Goal: Obtain resource: Download file/media

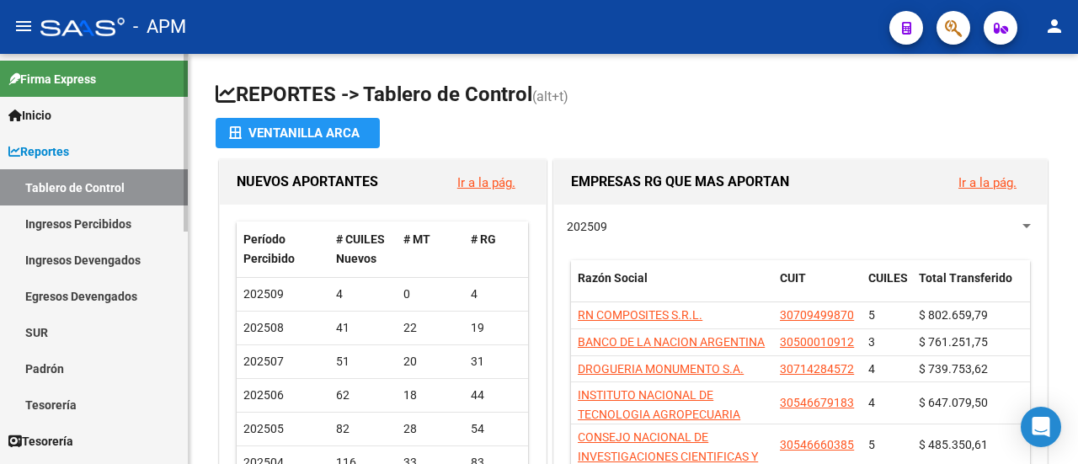
drag, startPoint x: 84, startPoint y: 230, endPoint x: 93, endPoint y: 231, distance: 9.3
click at [84, 230] on link "Ingresos Percibidos" at bounding box center [94, 223] width 188 height 36
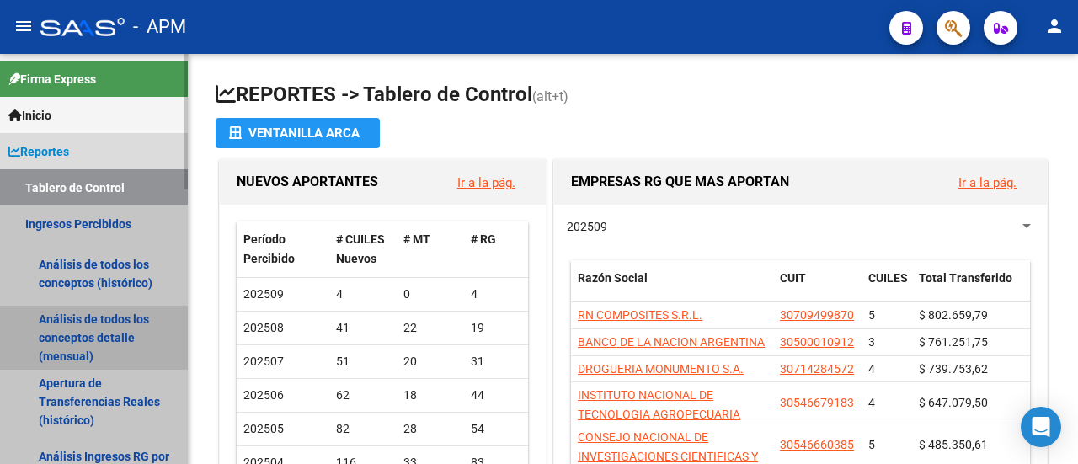
click at [93, 346] on link "Análisis de todos los conceptos detalle (mensual)" at bounding box center [94, 338] width 188 height 64
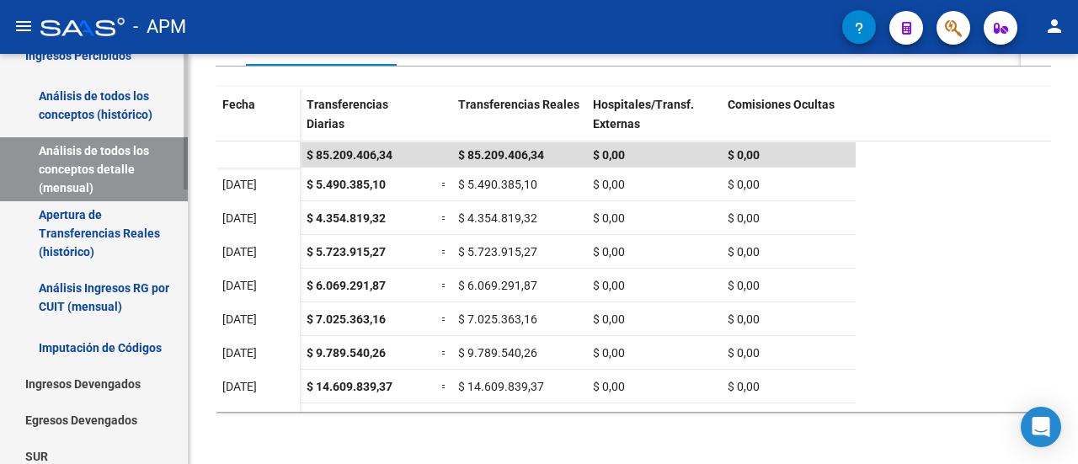
scroll to position [421, 0]
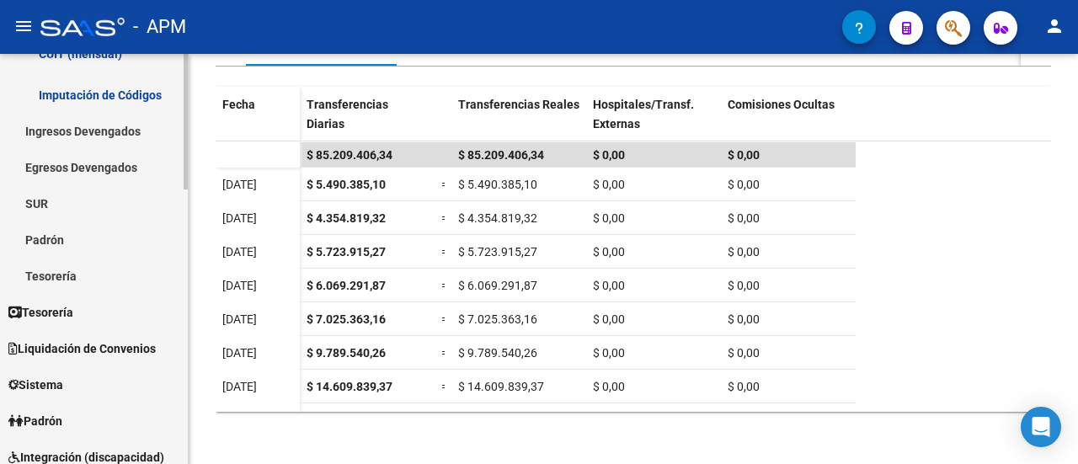
click at [91, 344] on span "Liquidación de Convenios" at bounding box center [81, 348] width 147 height 19
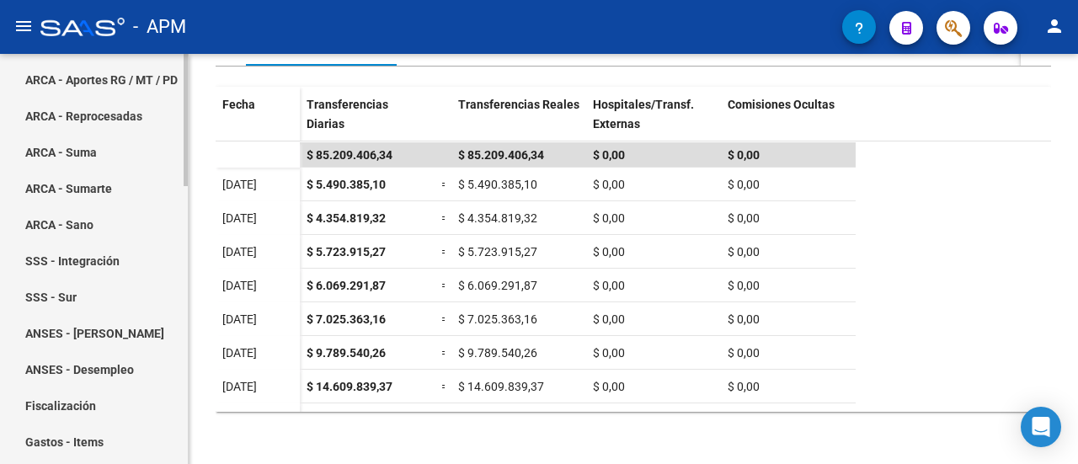
scroll to position [84, 0]
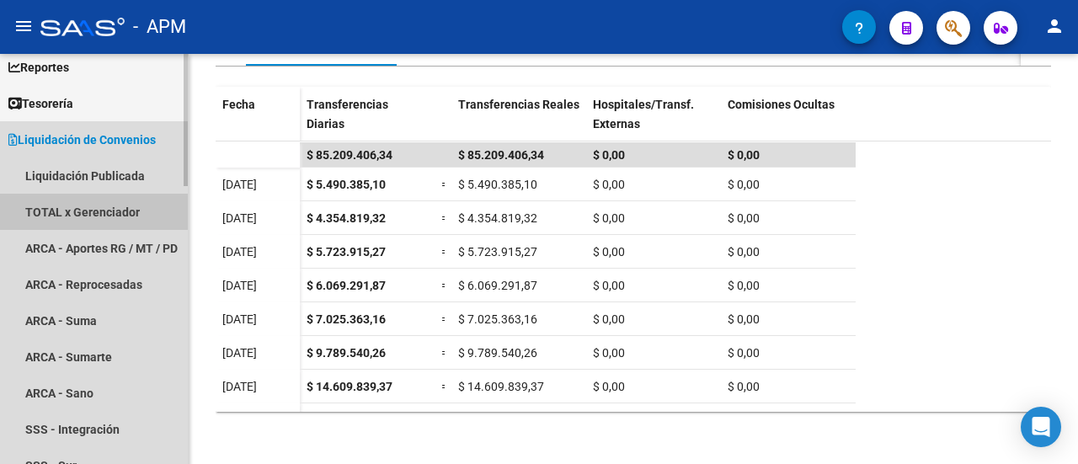
click at [99, 209] on link "TOTAL x Gerenciador" at bounding box center [94, 212] width 188 height 36
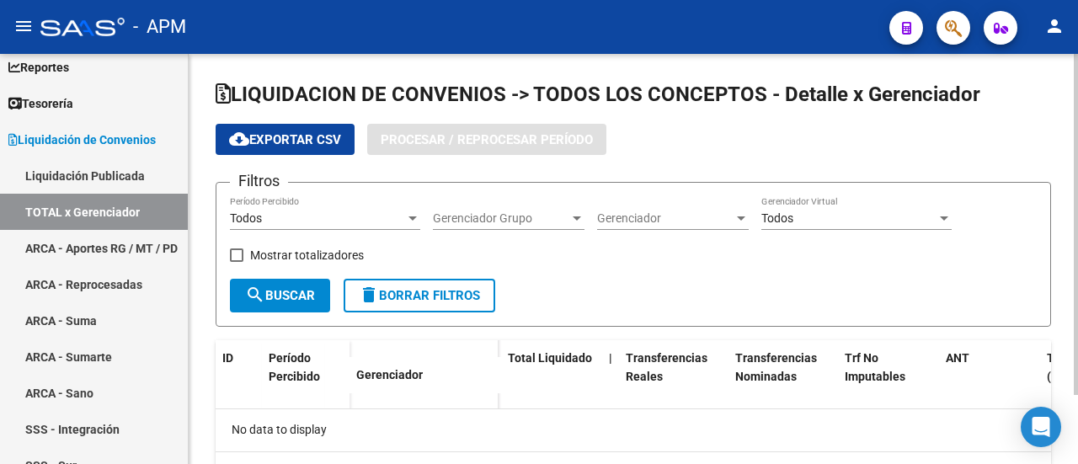
checkbox input "true"
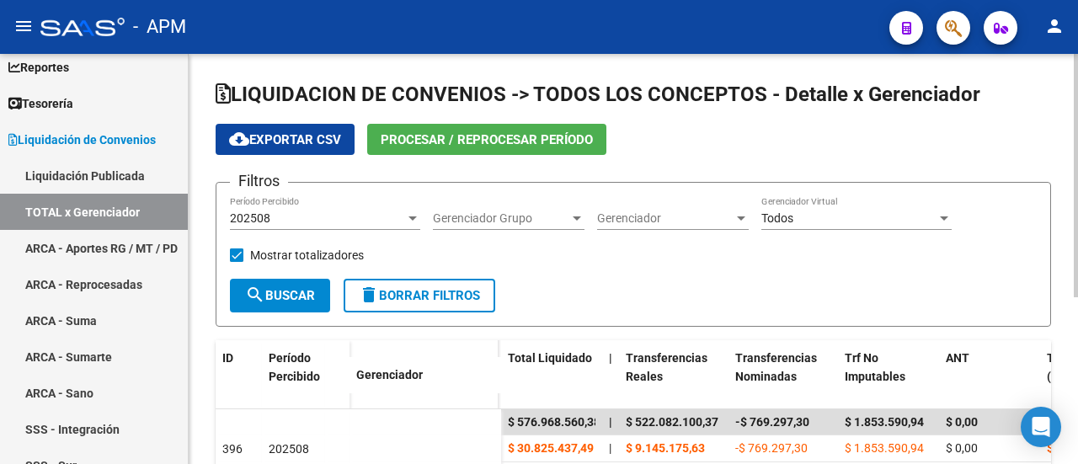
click at [312, 139] on span "cloud_download Exportar CSV" at bounding box center [285, 139] width 112 height 15
click at [81, 211] on link "TOTAL x Gerenciador" at bounding box center [94, 212] width 188 height 36
click at [62, 69] on span "Reportes" at bounding box center [38, 67] width 61 height 19
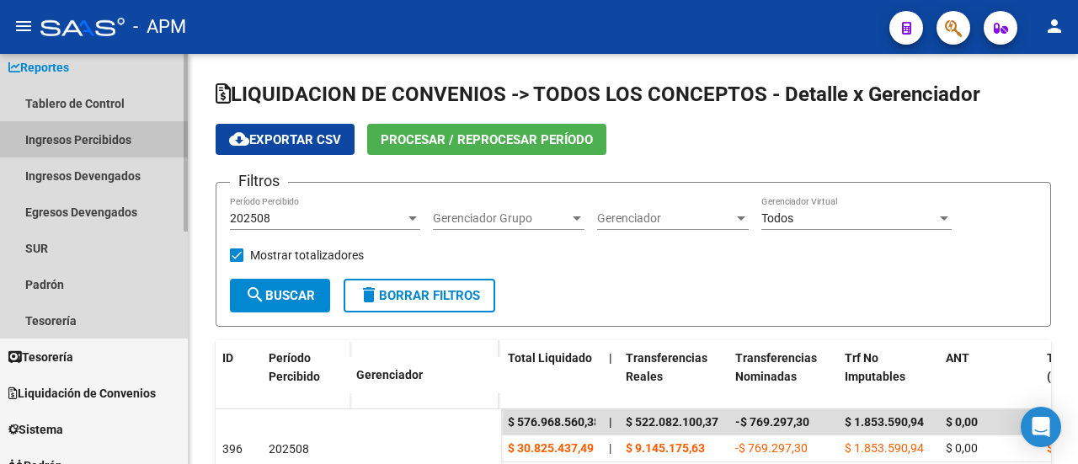
click at [77, 140] on link "Ingresos Percibidos" at bounding box center [94, 139] width 188 height 36
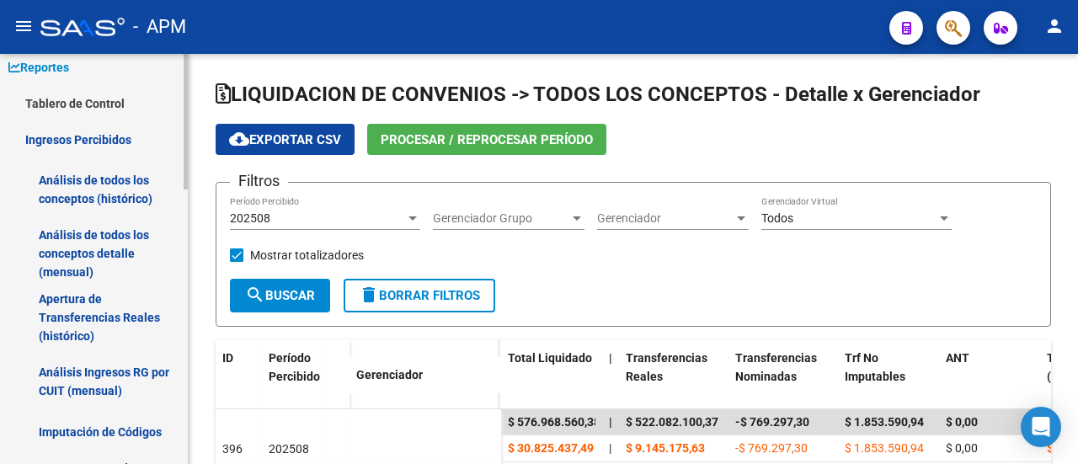
click at [77, 248] on link "Análisis de todos los conceptos detalle (mensual)" at bounding box center [94, 253] width 188 height 64
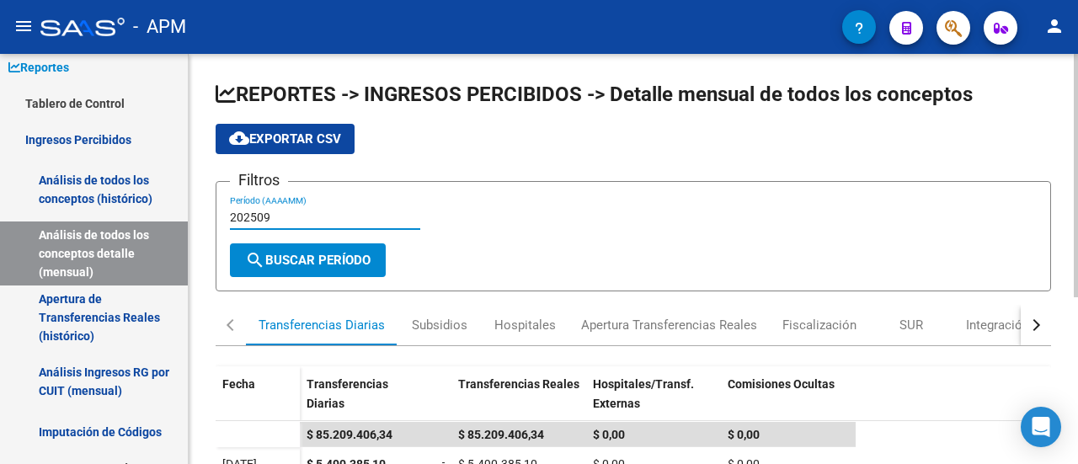
click at [288, 216] on input "202509" at bounding box center [325, 218] width 190 height 14
click at [301, 216] on input "202508" at bounding box center [325, 218] width 190 height 14
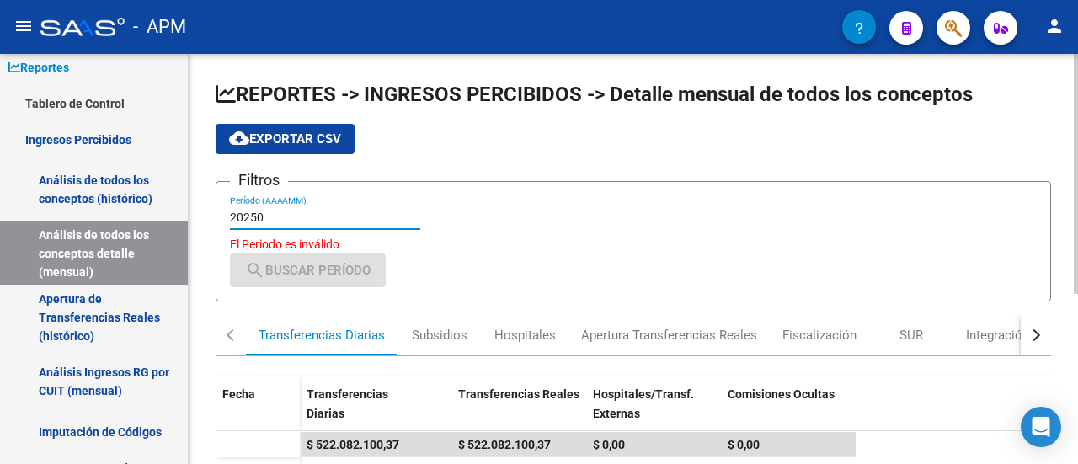
type input "202509"
